Goal: Navigation & Orientation: Find specific page/section

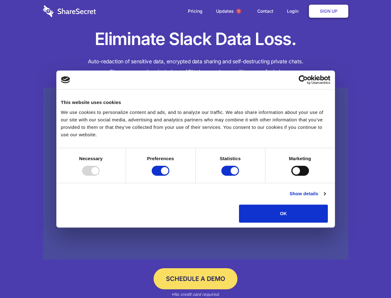
click at [100, 175] on div at bounding box center [91, 170] width 18 height 10
click at [170, 175] on input "Preferences" at bounding box center [161, 170] width 18 height 10
checkbox input "false"
click at [231, 175] on input "Statistics" at bounding box center [231, 170] width 18 height 10
checkbox input "false"
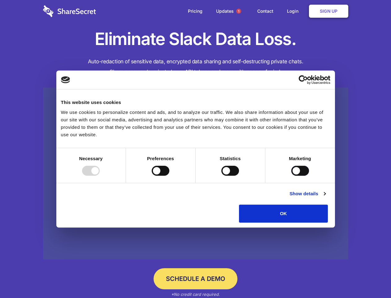
click at [292, 175] on input "Marketing" at bounding box center [301, 170] width 18 height 10
checkbox input "true"
click at [326, 197] on link "Show details" at bounding box center [308, 193] width 36 height 7
click at [0, 0] on div "Necessary cookies help make a website usable by enabling basic functions like p…" at bounding box center [0, 0] width 0 height 0
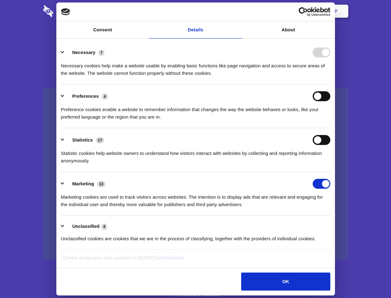
click at [239, 11] on span "1" at bounding box center [238, 11] width 5 height 5
